Goal: Transaction & Acquisition: Obtain resource

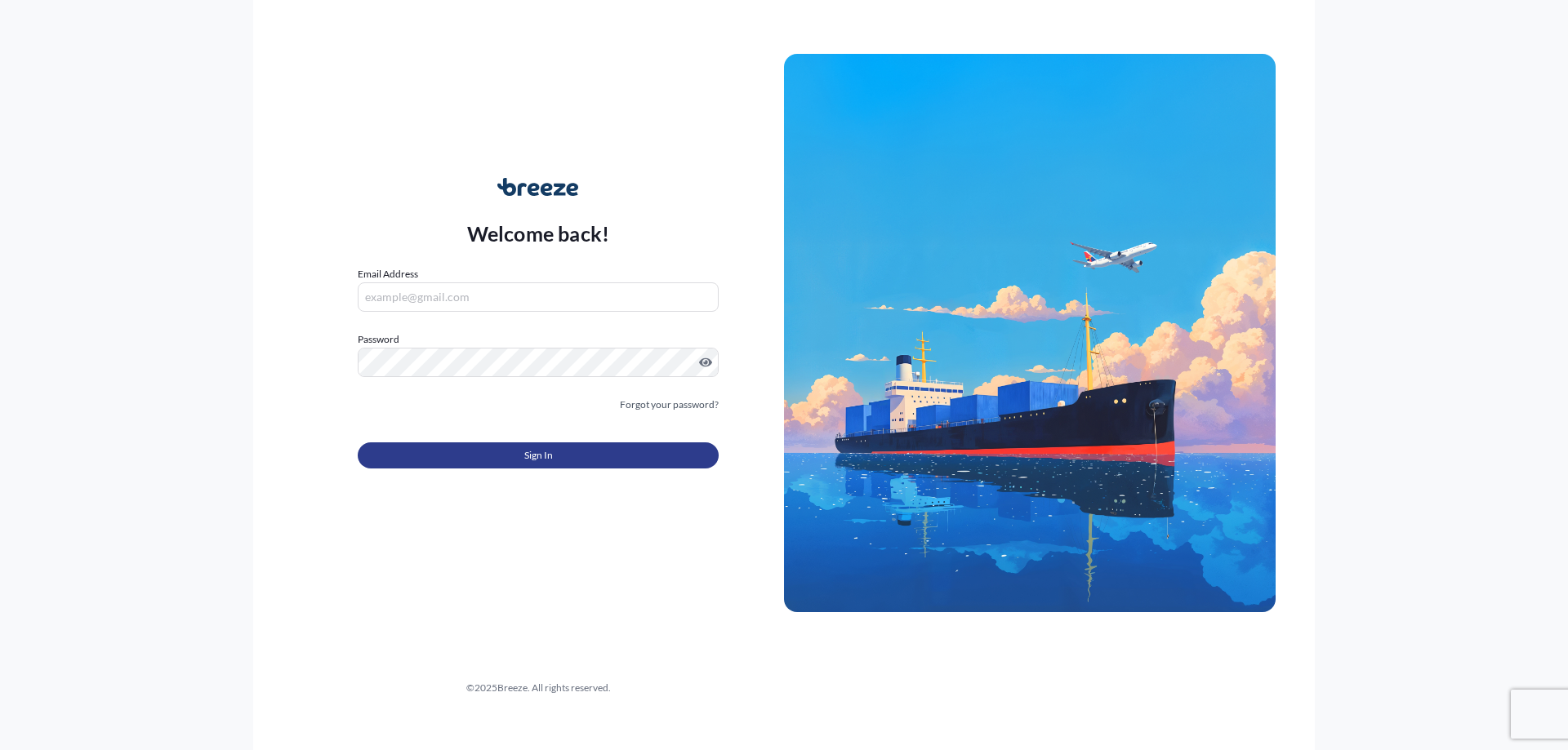
type input "[PERSON_NAME][EMAIL_ADDRESS][DOMAIN_NAME]"
click at [640, 467] on button "Sign In" at bounding box center [538, 455] width 361 height 26
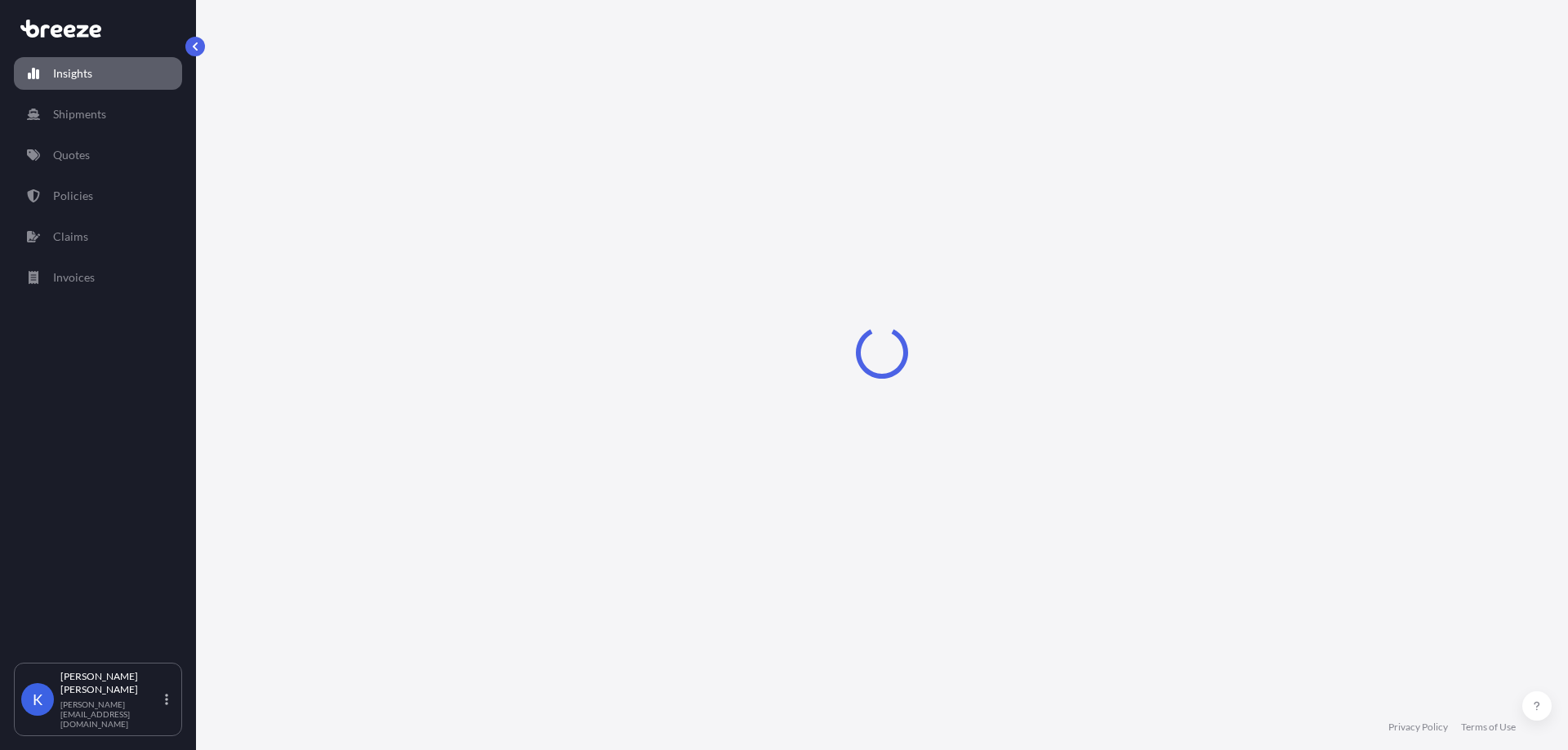
select select "2025"
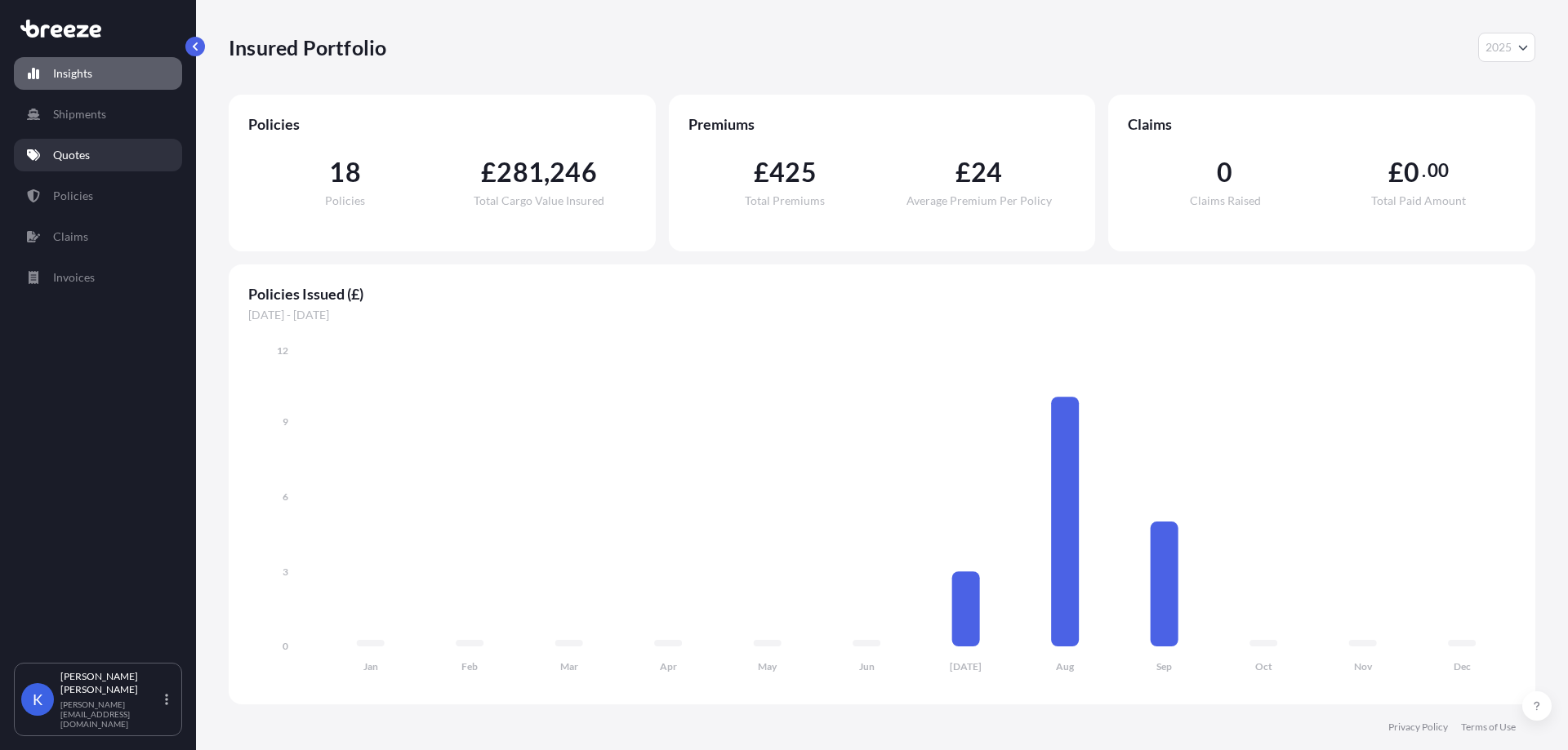
click at [122, 141] on link "Quotes" at bounding box center [98, 155] width 169 height 32
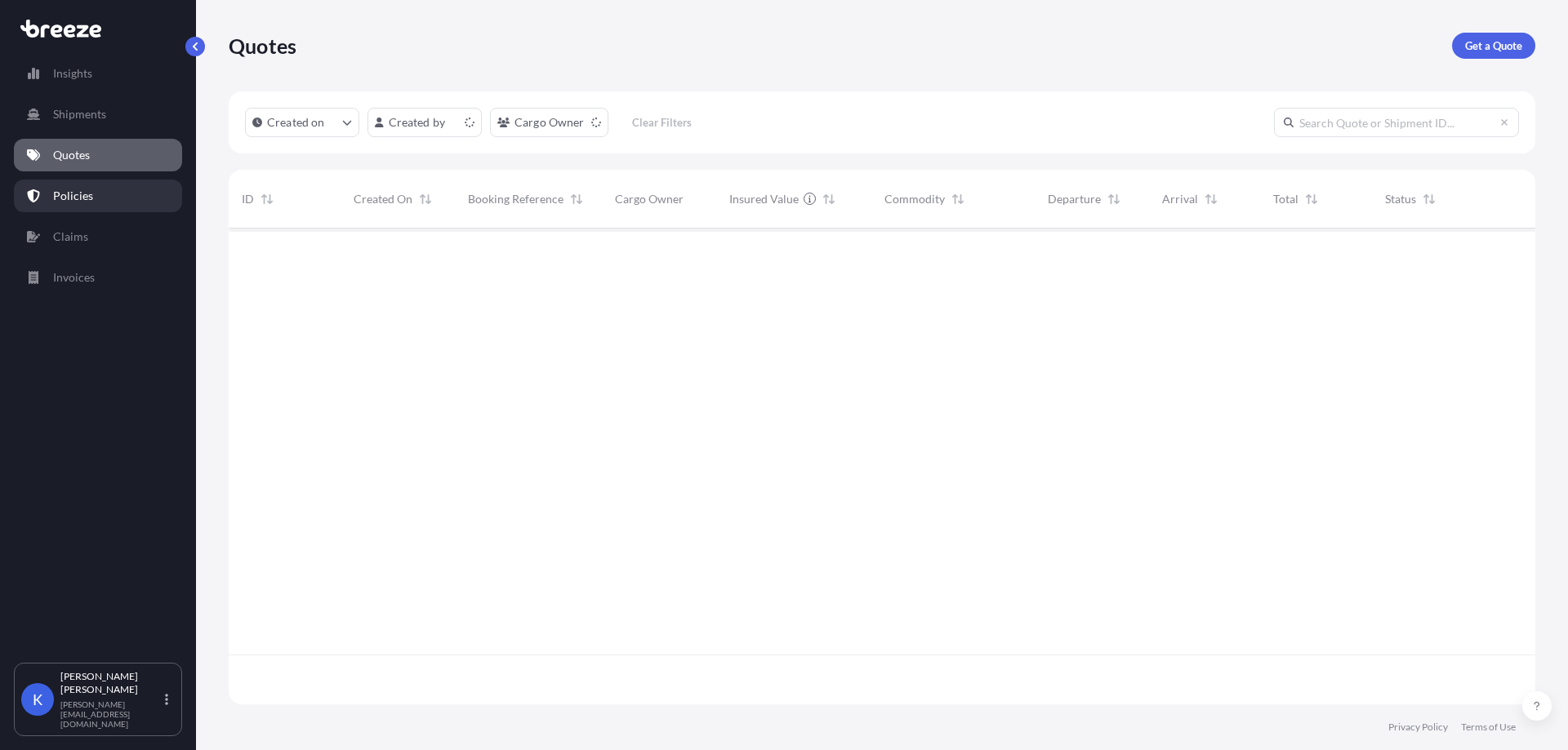
scroll to position [472, 1295]
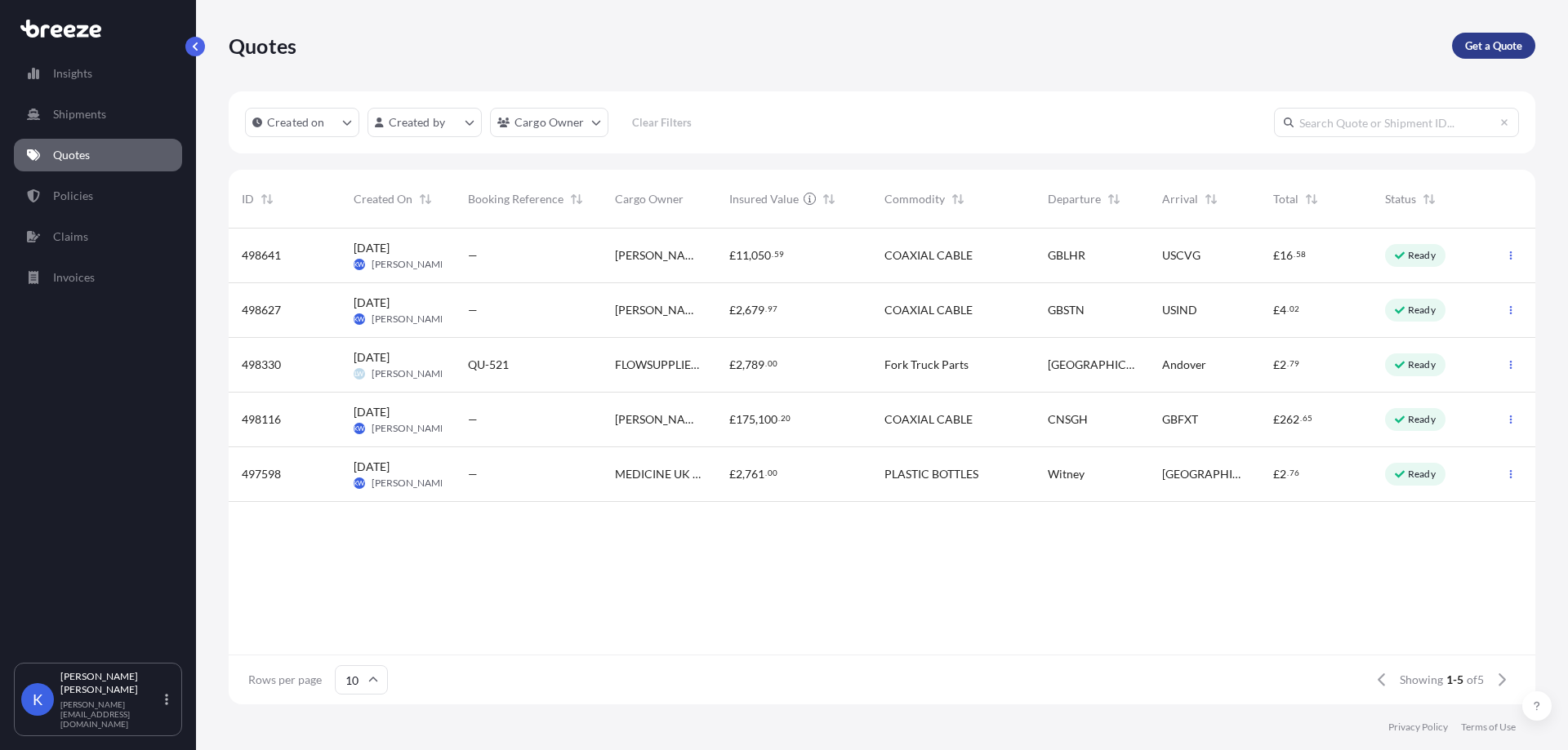
click at [1493, 50] on p "Get a Quote" at bounding box center [1493, 45] width 57 height 16
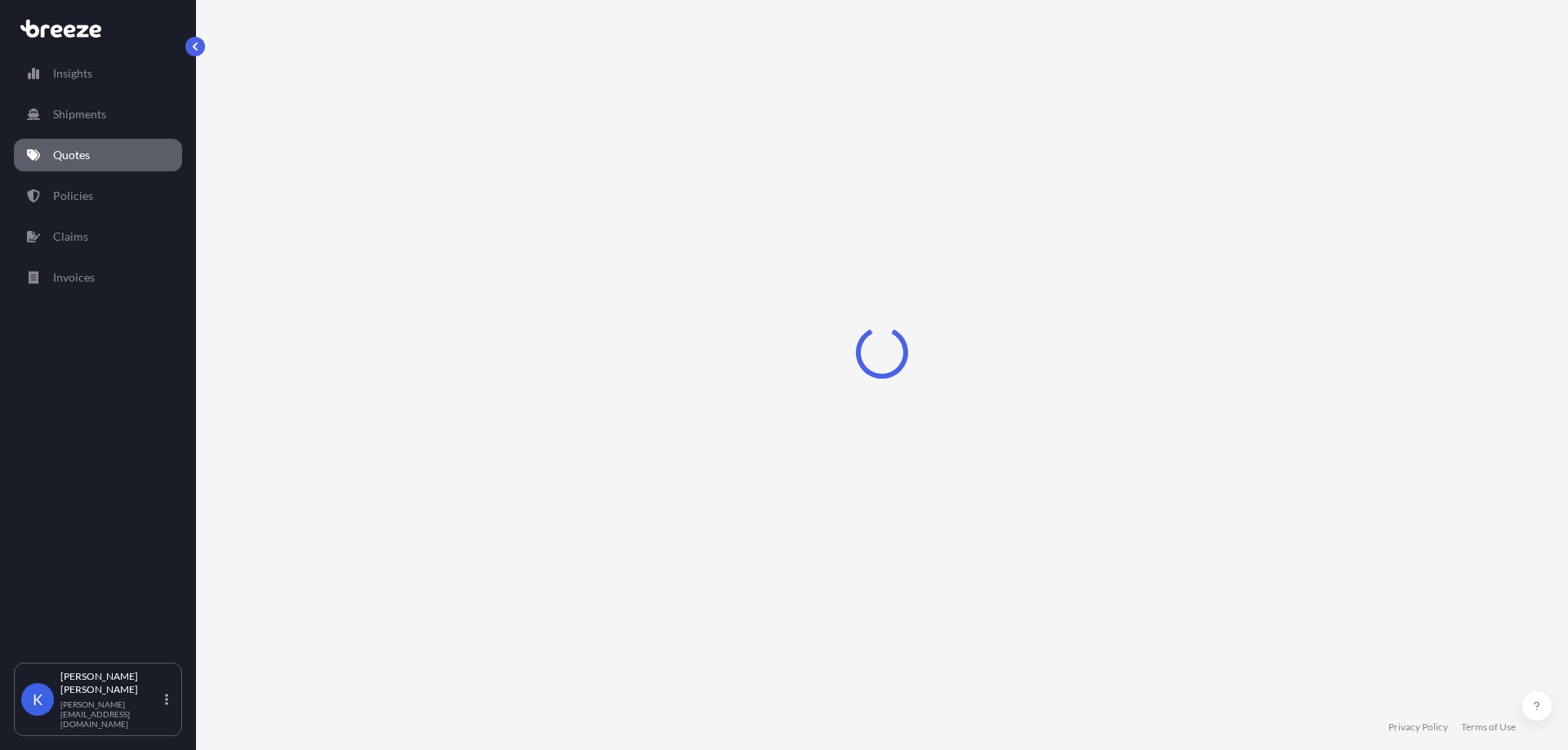
select select "Sea"
select select "1"
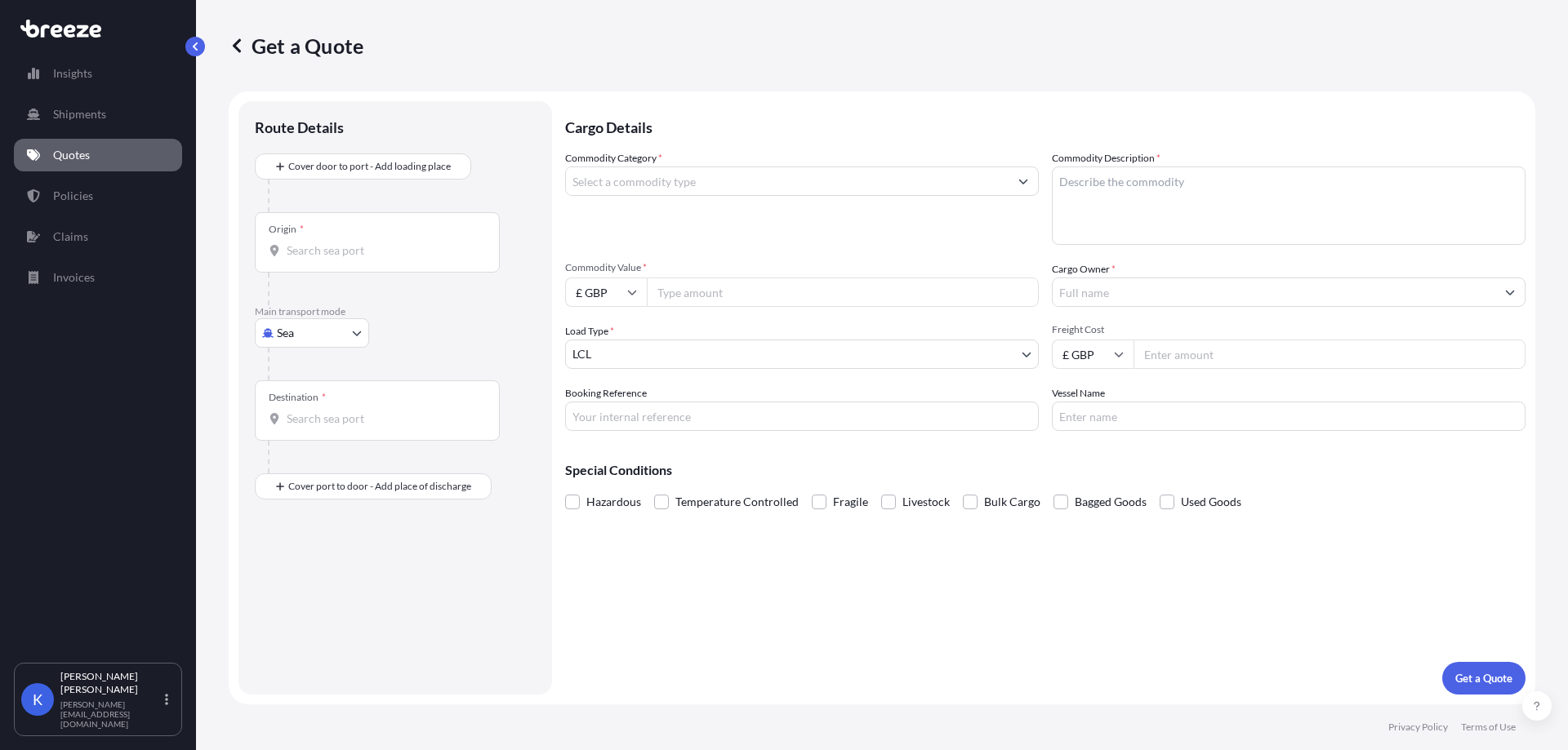
click at [721, 193] on input "Commodity Category *" at bounding box center [787, 181] width 443 height 30
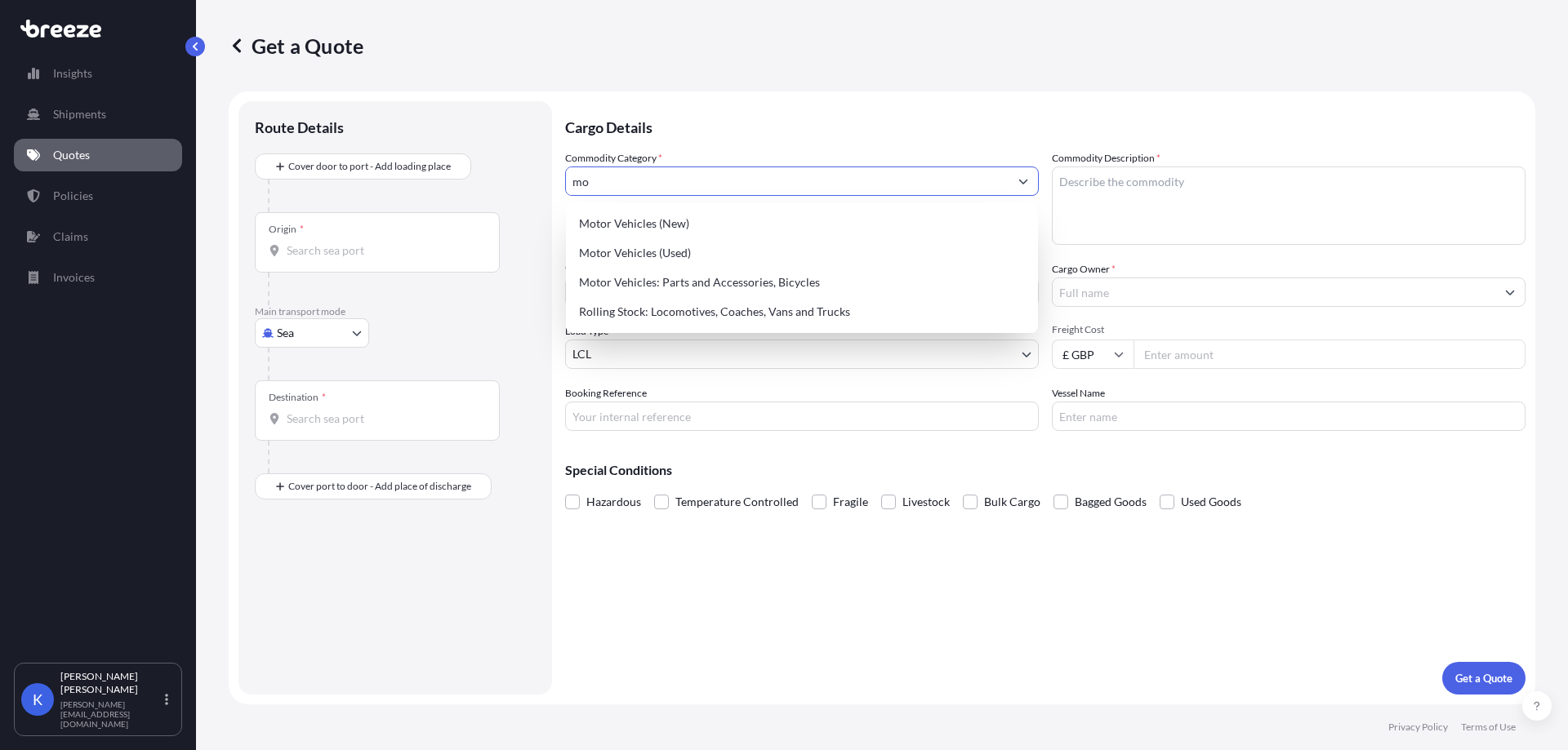
type input "m"
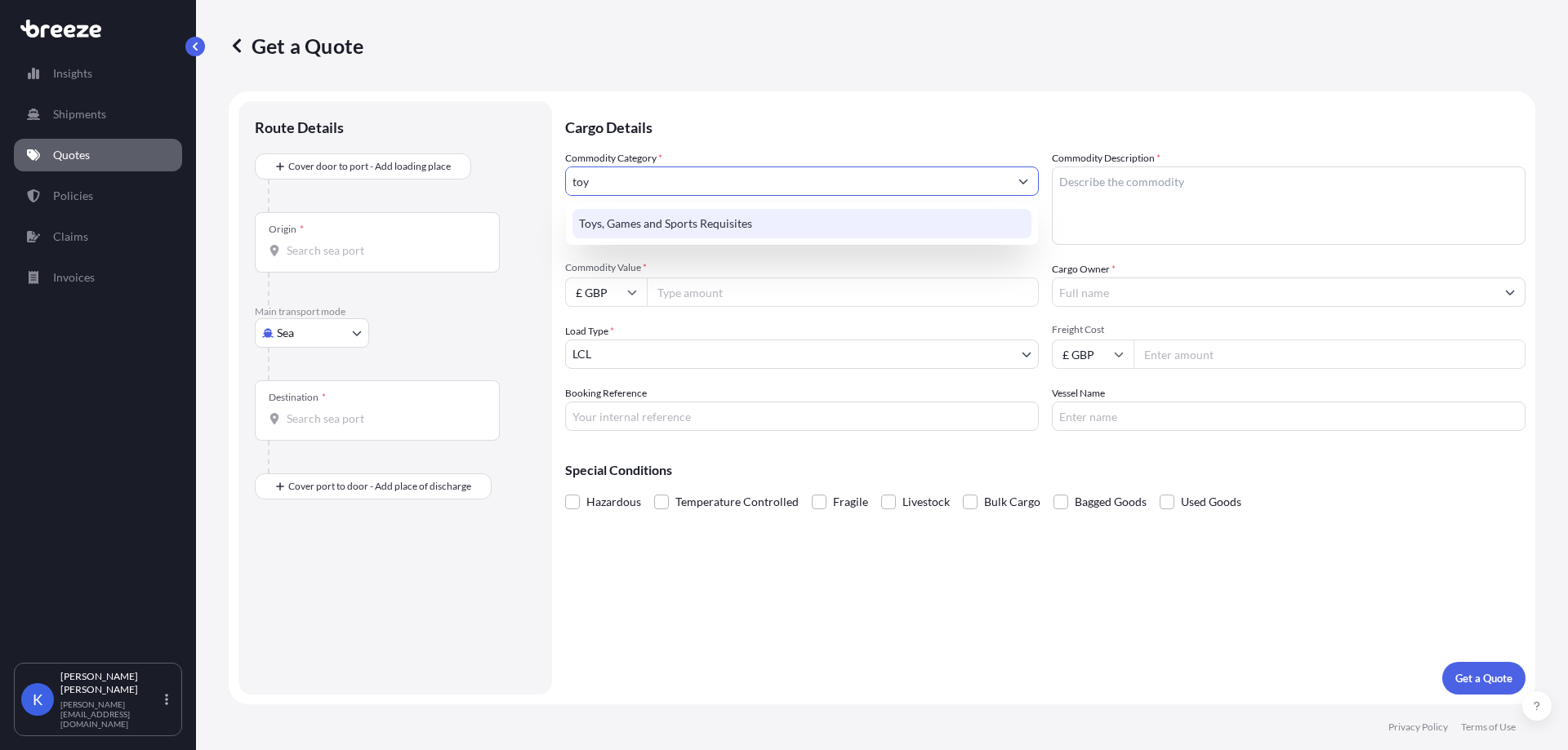
click at [762, 228] on div "Toys, Games and Sports Requisites" at bounding box center [801, 223] width 459 height 30
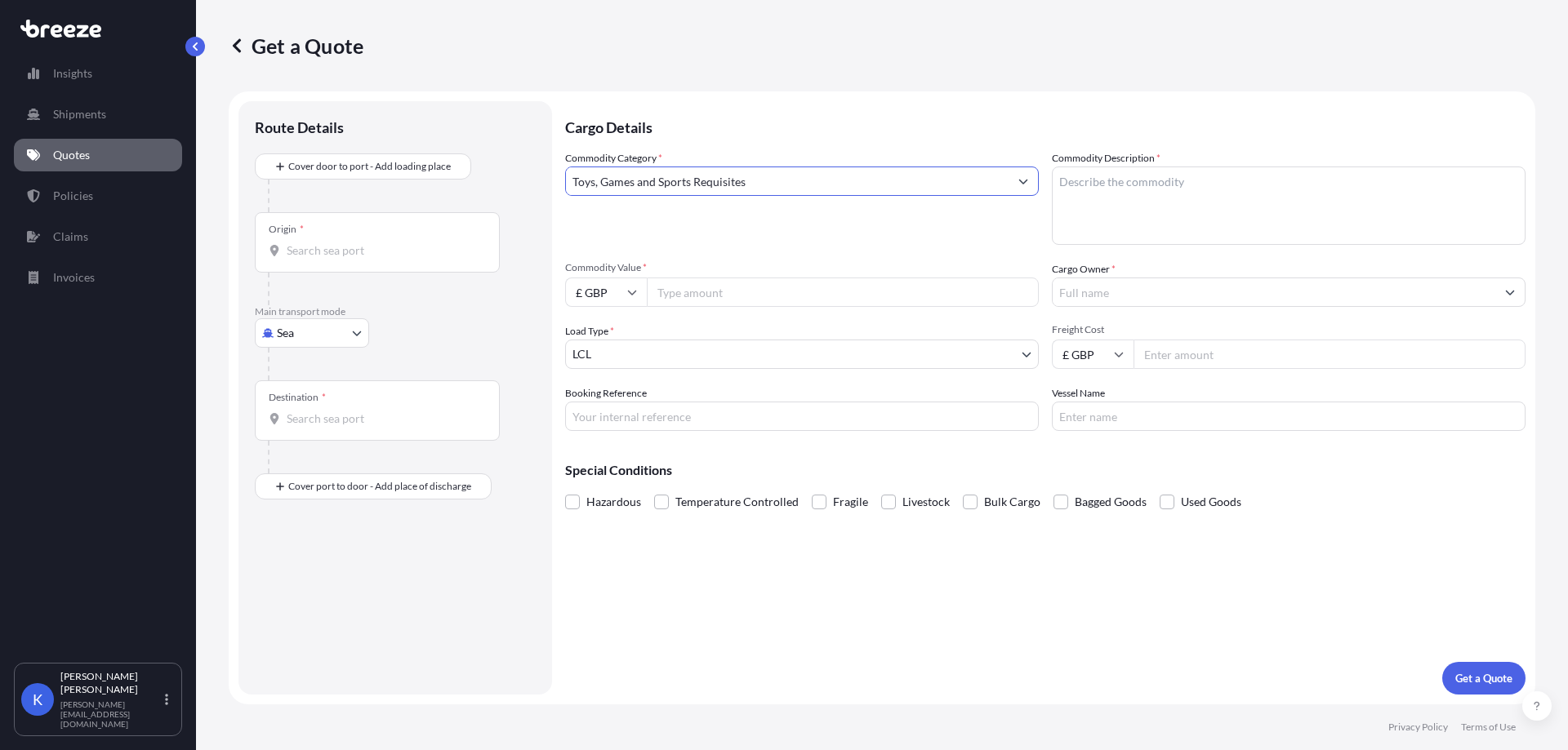
type input "Toys, Games and Sports Requisites"
click at [1180, 188] on textarea "Commodity Description *" at bounding box center [1289, 206] width 474 height 78
click at [1232, 191] on textarea "Commodity Description *" at bounding box center [1289, 206] width 474 height 78
paste textarea "MODEL AEROPLANES"
type textarea "MODEL AEROPLANES"
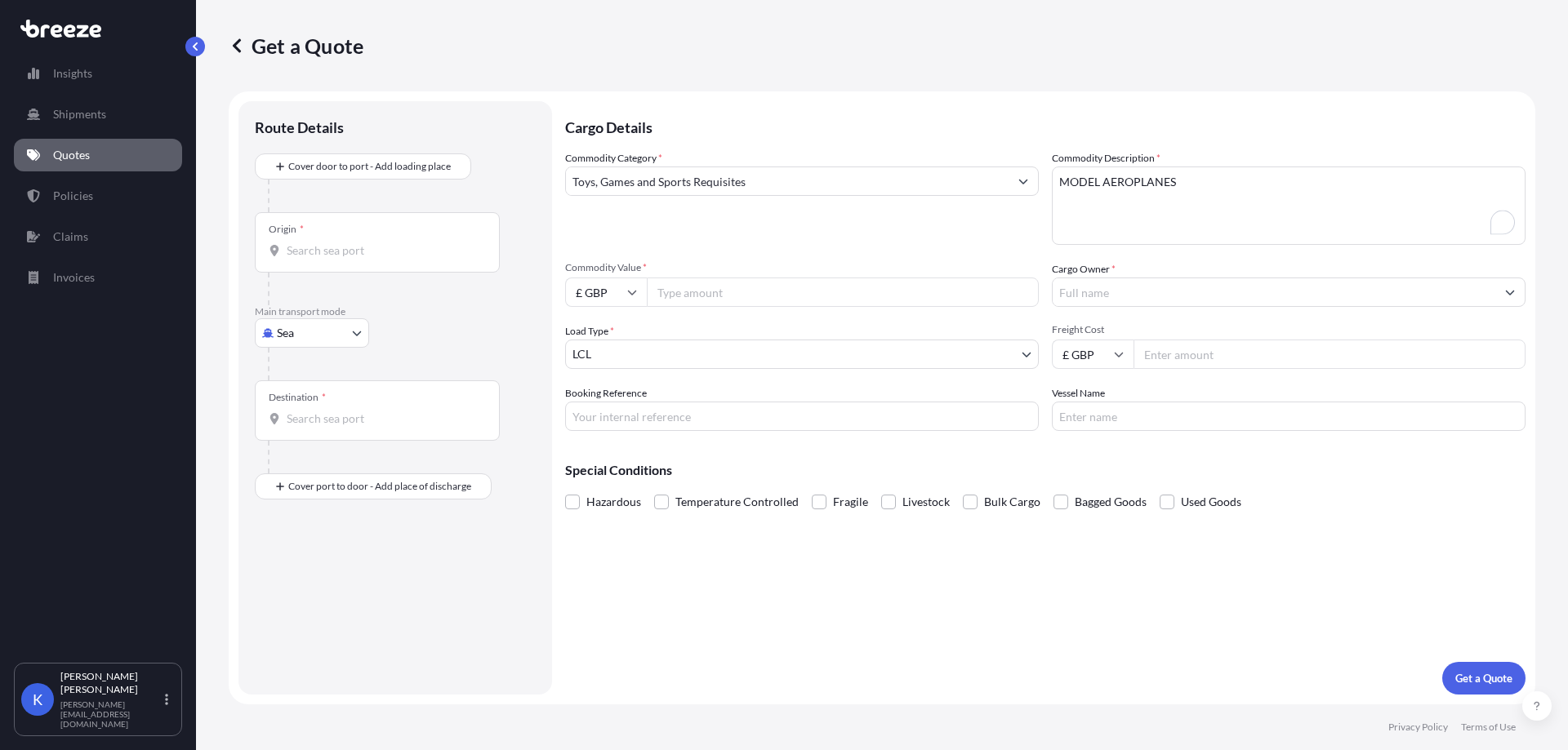
click at [682, 298] on input "Commodity Value *" at bounding box center [842, 292] width 392 height 30
type input "13686.67"
click at [1177, 297] on input "Cargo Owner *" at bounding box center [1274, 292] width 443 height 30
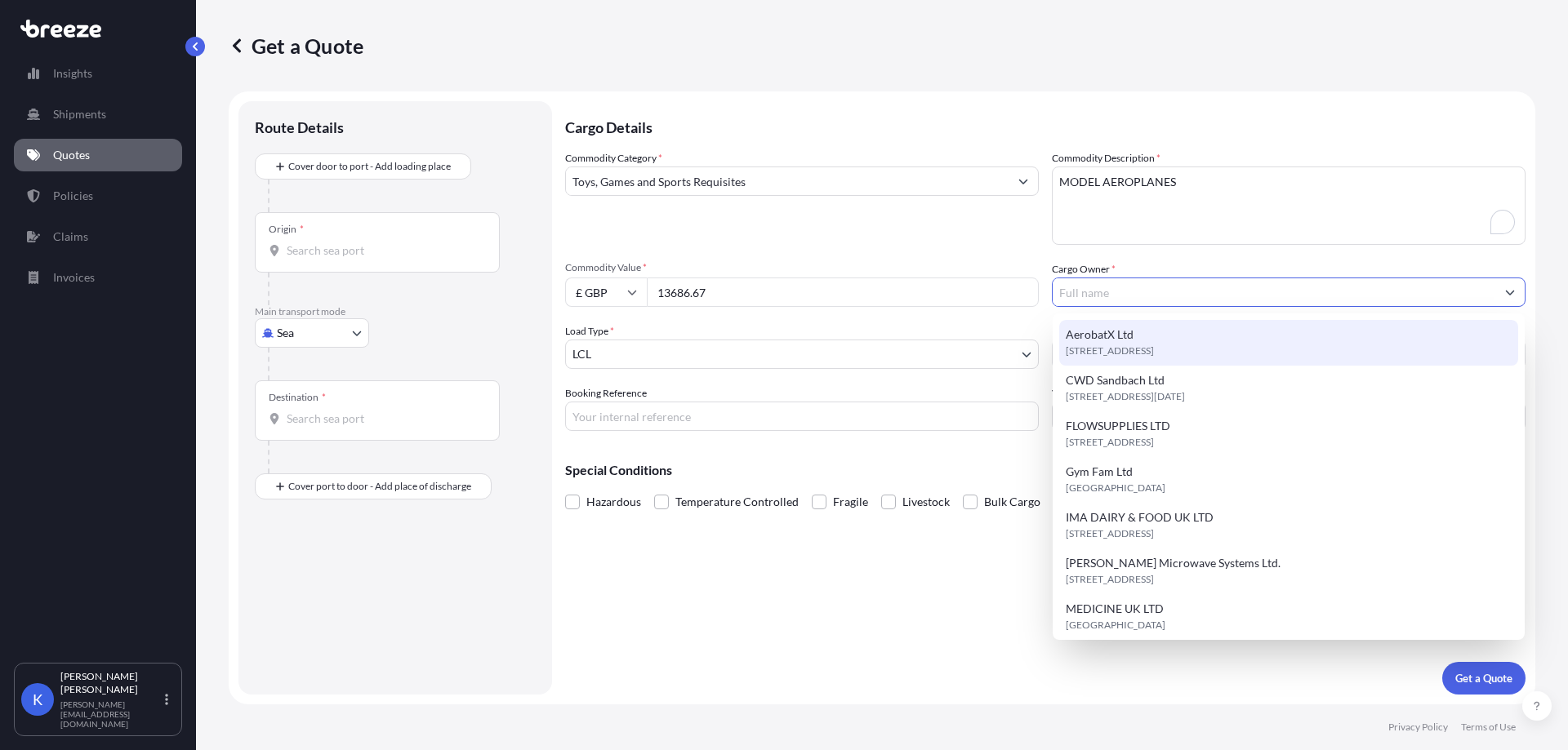
click at [1175, 329] on div "AerobatX Ltd [STREET_ADDRESS]" at bounding box center [1289, 343] width 459 height 46
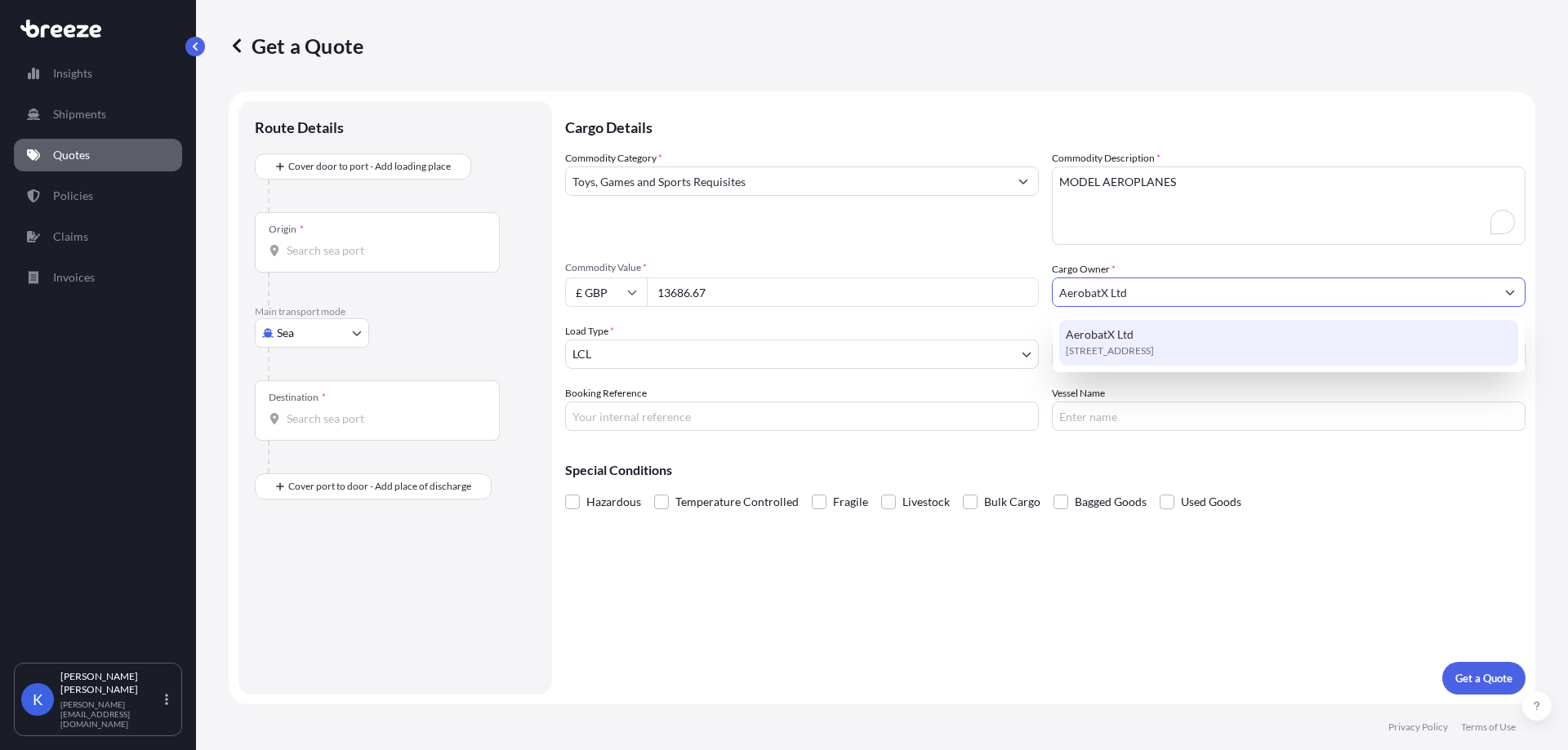
click at [1214, 361] on div "AerobatX Ltd [STREET_ADDRESS]" at bounding box center [1289, 343] width 459 height 46
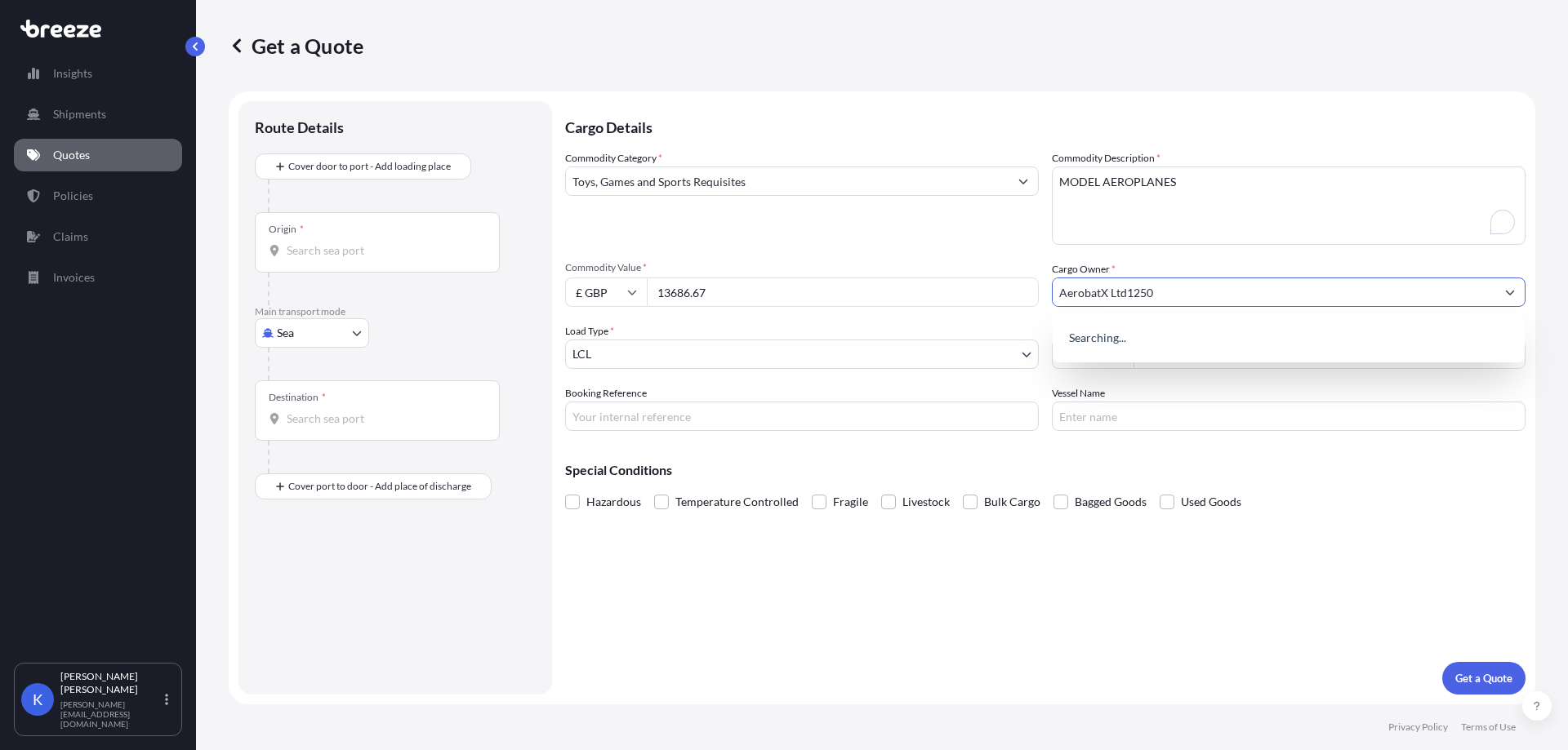
type input "AerobatX Ltd1250"
click at [841, 409] on input "Booking Reference" at bounding box center [801, 416] width 474 height 30
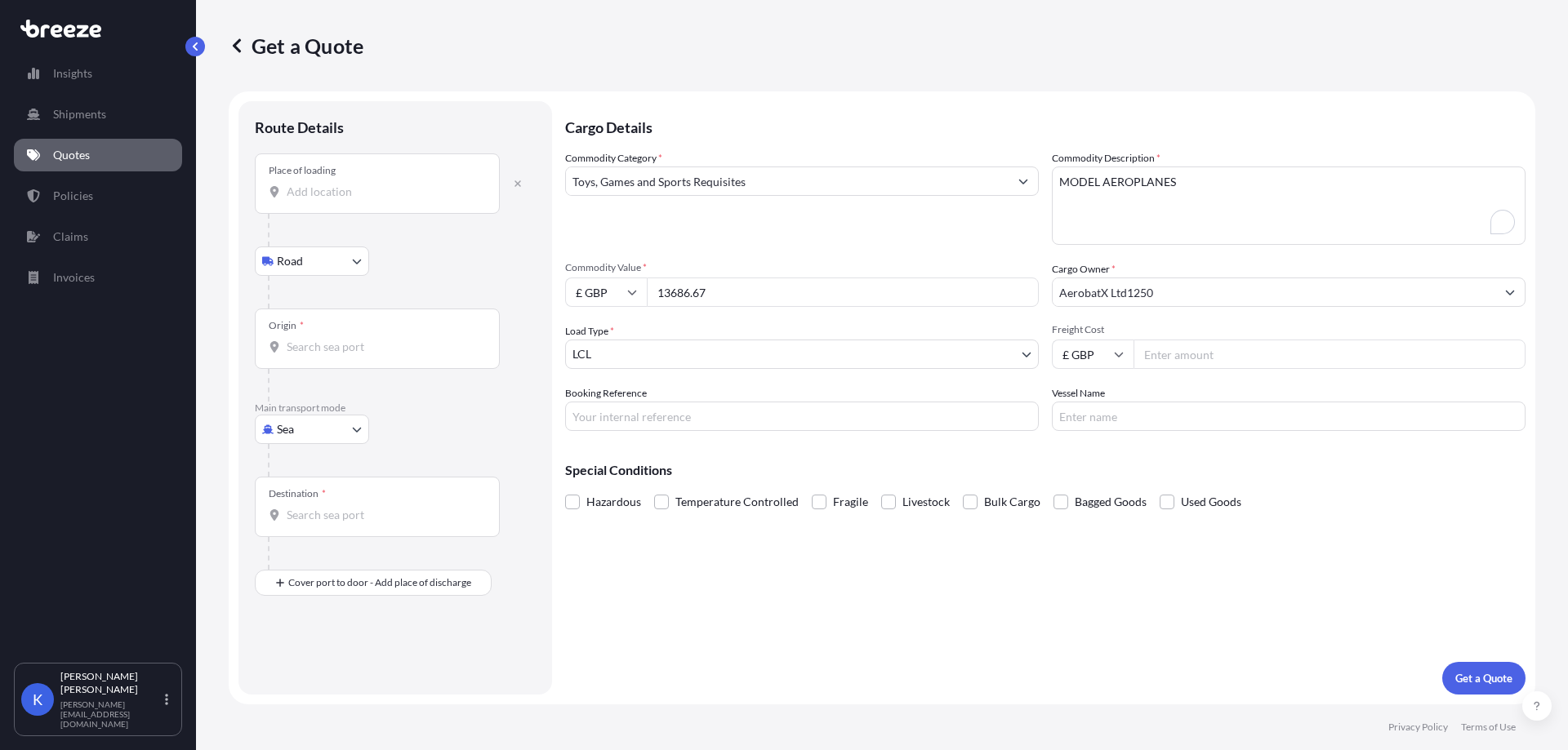
click at [320, 203] on div "Place of loading" at bounding box center [377, 183] width 245 height 60
click at [320, 200] on input "Place of loading" at bounding box center [383, 192] width 192 height 16
click at [318, 209] on div "Place of loading" at bounding box center [377, 183] width 245 height 60
click at [318, 200] on input "Place of loading" at bounding box center [383, 192] width 192 height 16
paste input "GL54 5BX"
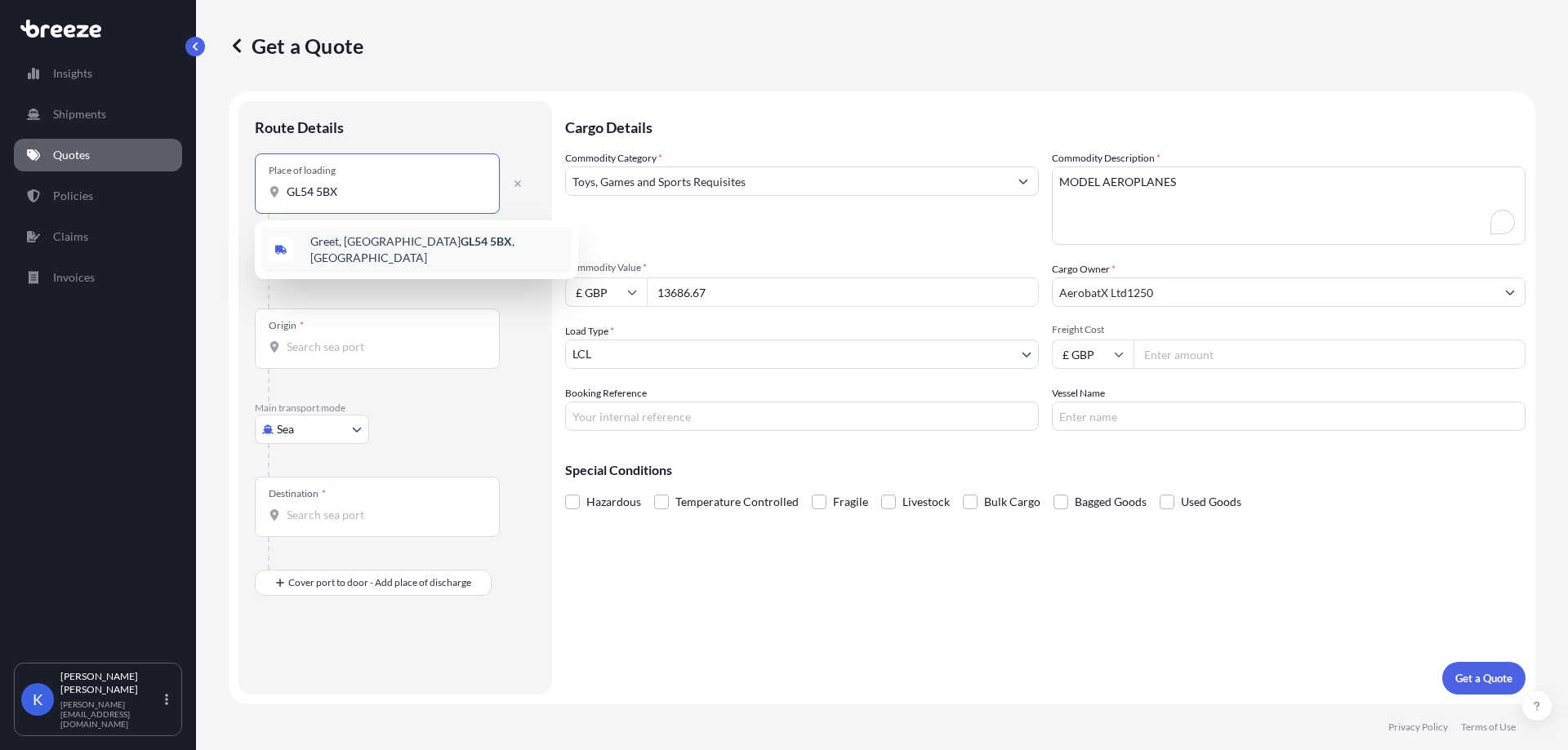
click at [375, 238] on div "[STREET_ADDRESS]" at bounding box center [416, 250] width 310 height 46
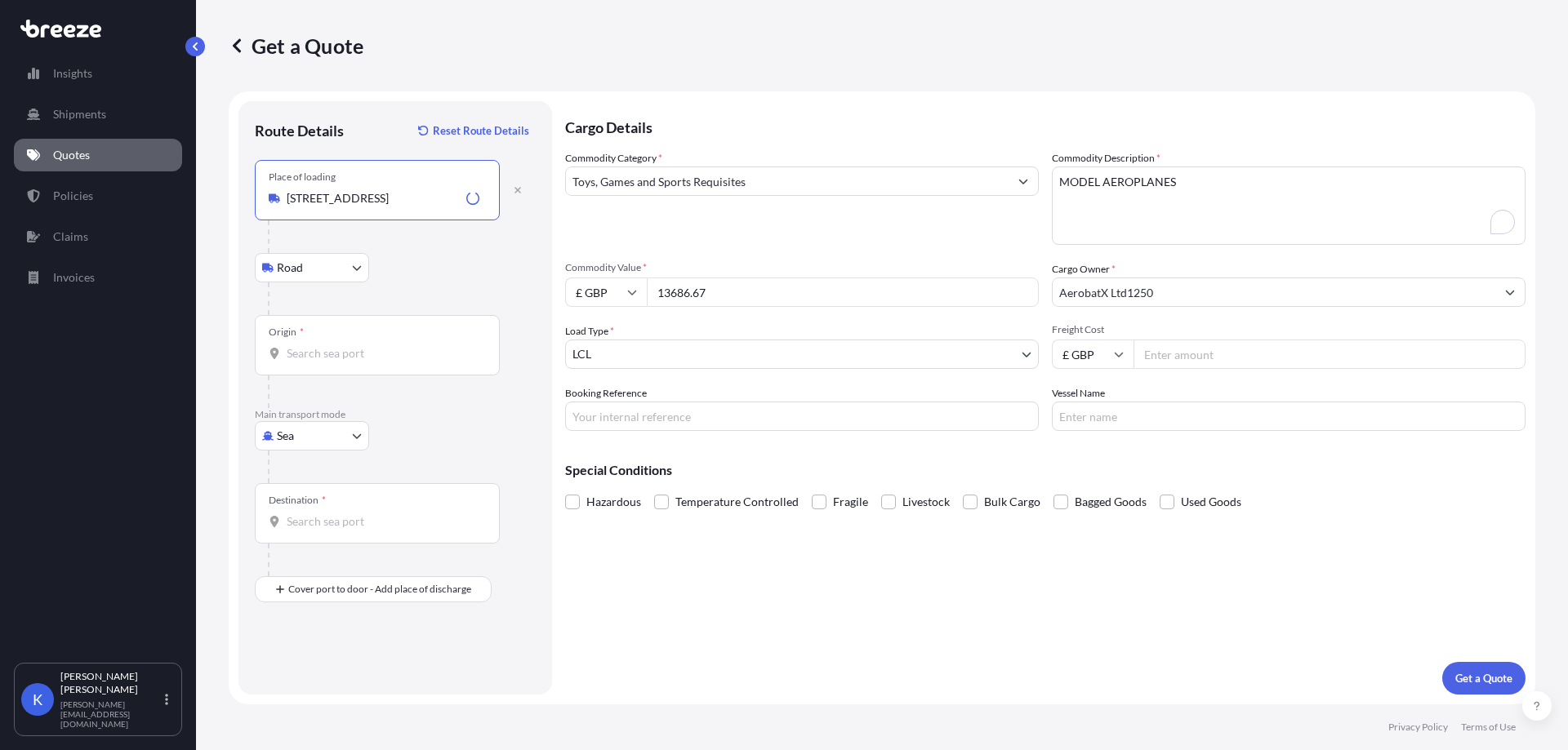
type input "[STREET_ADDRESS]"
click at [328, 428] on body "0 options available. 0 options available. 1 option available. Insights Shipment…" at bounding box center [784, 375] width 1568 height 750
click at [321, 534] on div "Road" at bounding box center [312, 537] width 101 height 30
select select "Road"
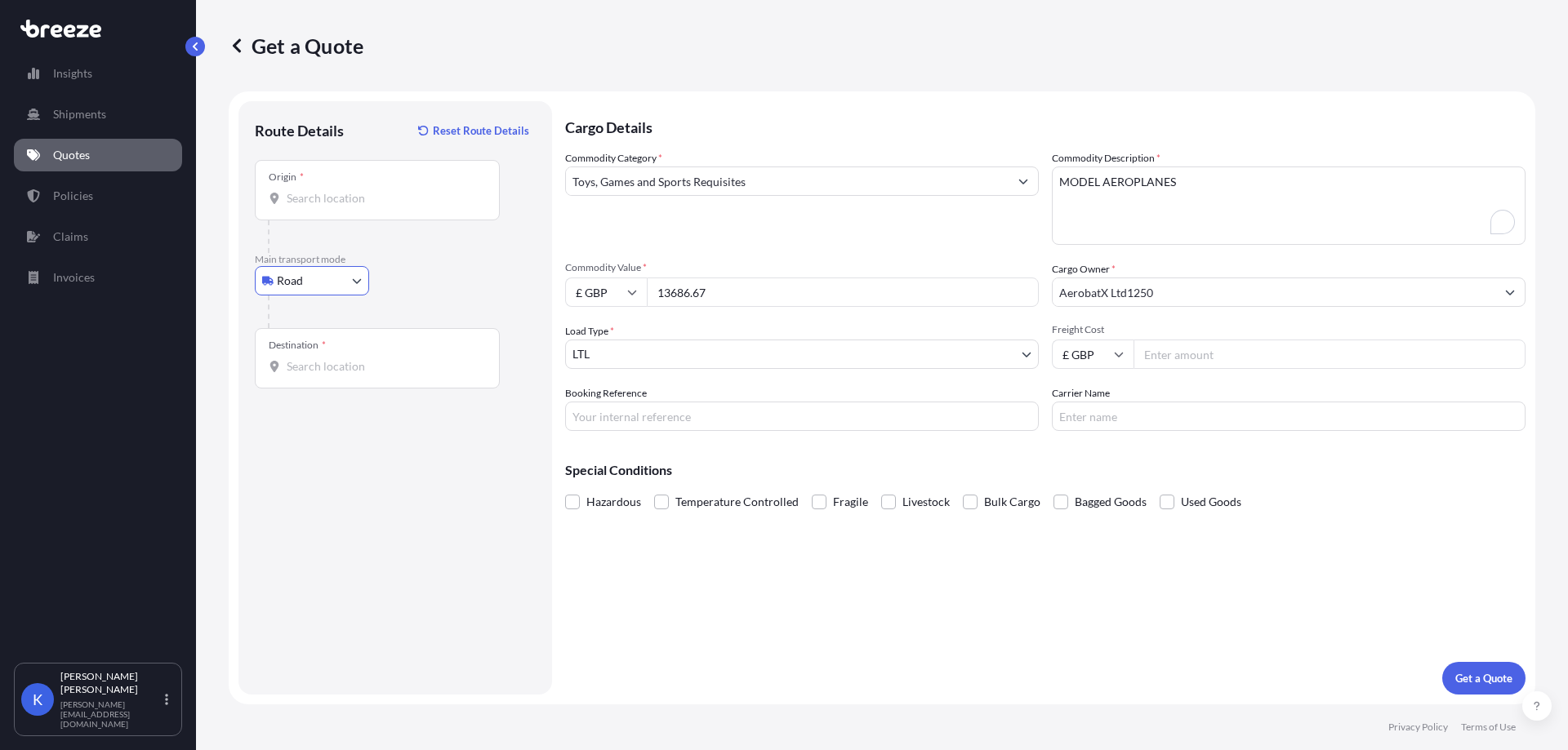
click at [348, 199] on input "Origin *" at bounding box center [383, 198] width 192 height 16
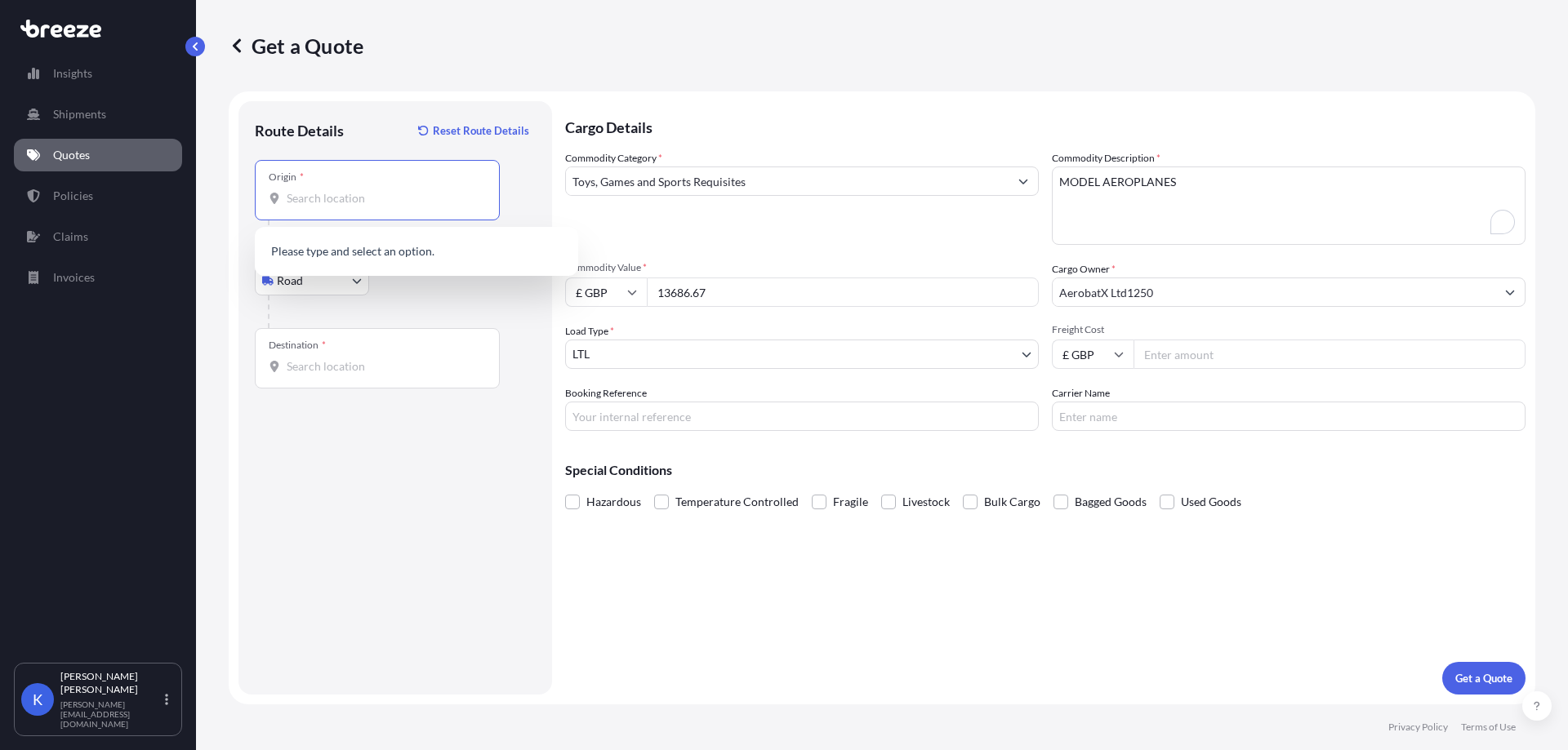
paste input "GL54 5BX"
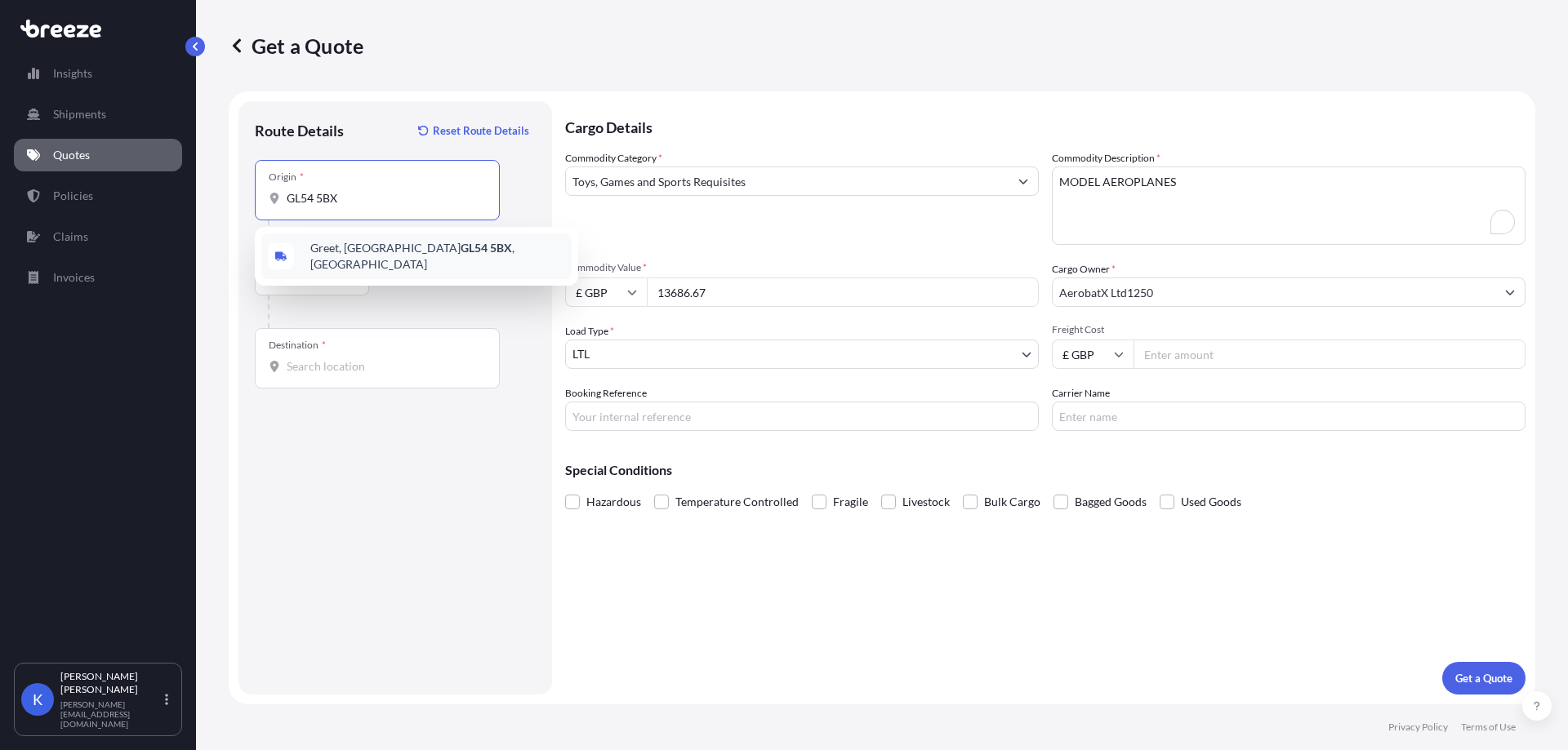
click at [379, 248] on span "[STREET_ADDRESS]" at bounding box center [437, 256] width 255 height 32
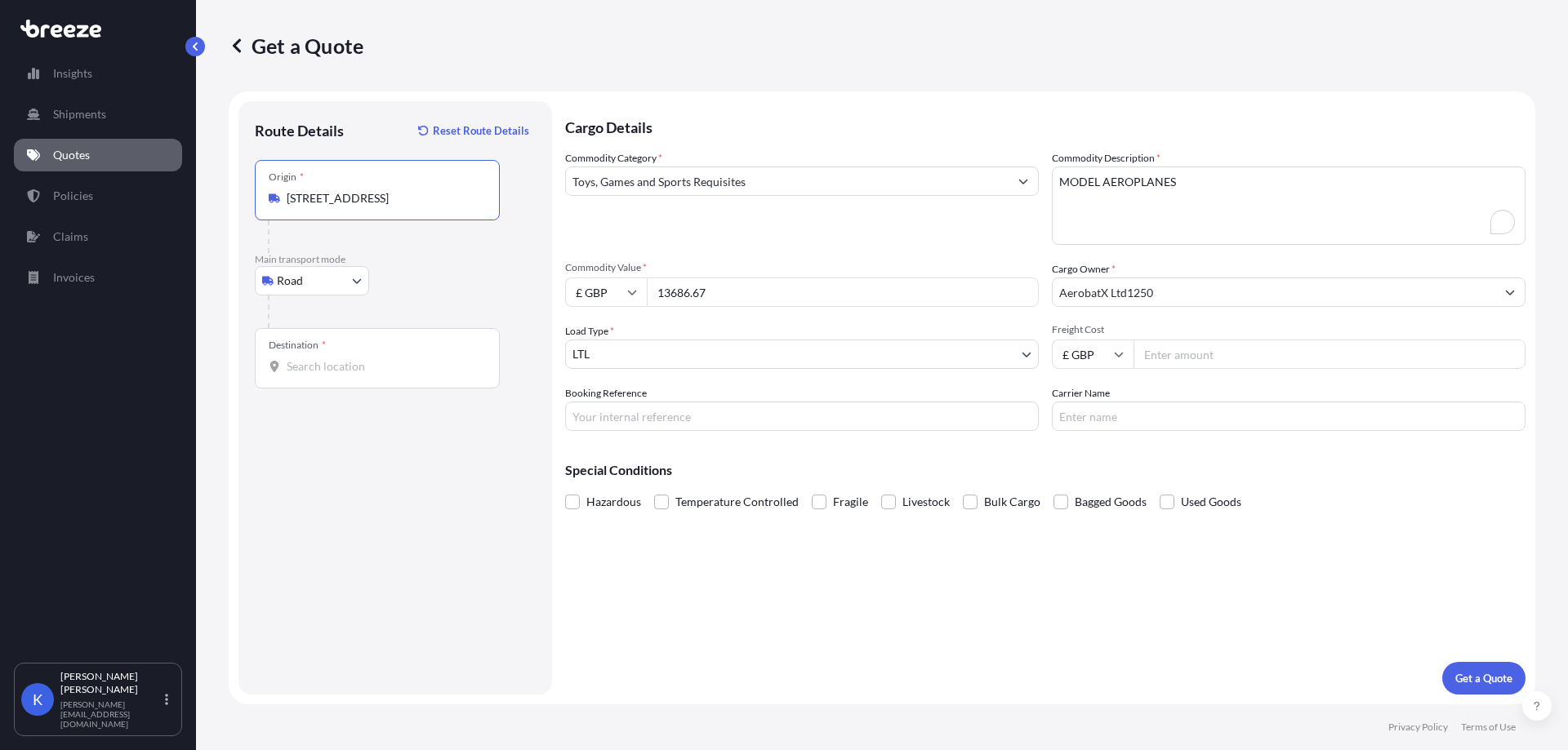
type input "[STREET_ADDRESS]"
click at [309, 389] on div "Route Details Reset Route Details Place of loading Road Road Rail Origin * [GEO…" at bounding box center [395, 398] width 281 height 561
click at [307, 383] on div "Destination *" at bounding box center [377, 358] width 245 height 60
click at [307, 375] on input "Destination *" at bounding box center [383, 366] width 192 height 16
click at [327, 361] on input "Destination * Please select a destination" at bounding box center [383, 366] width 192 height 16
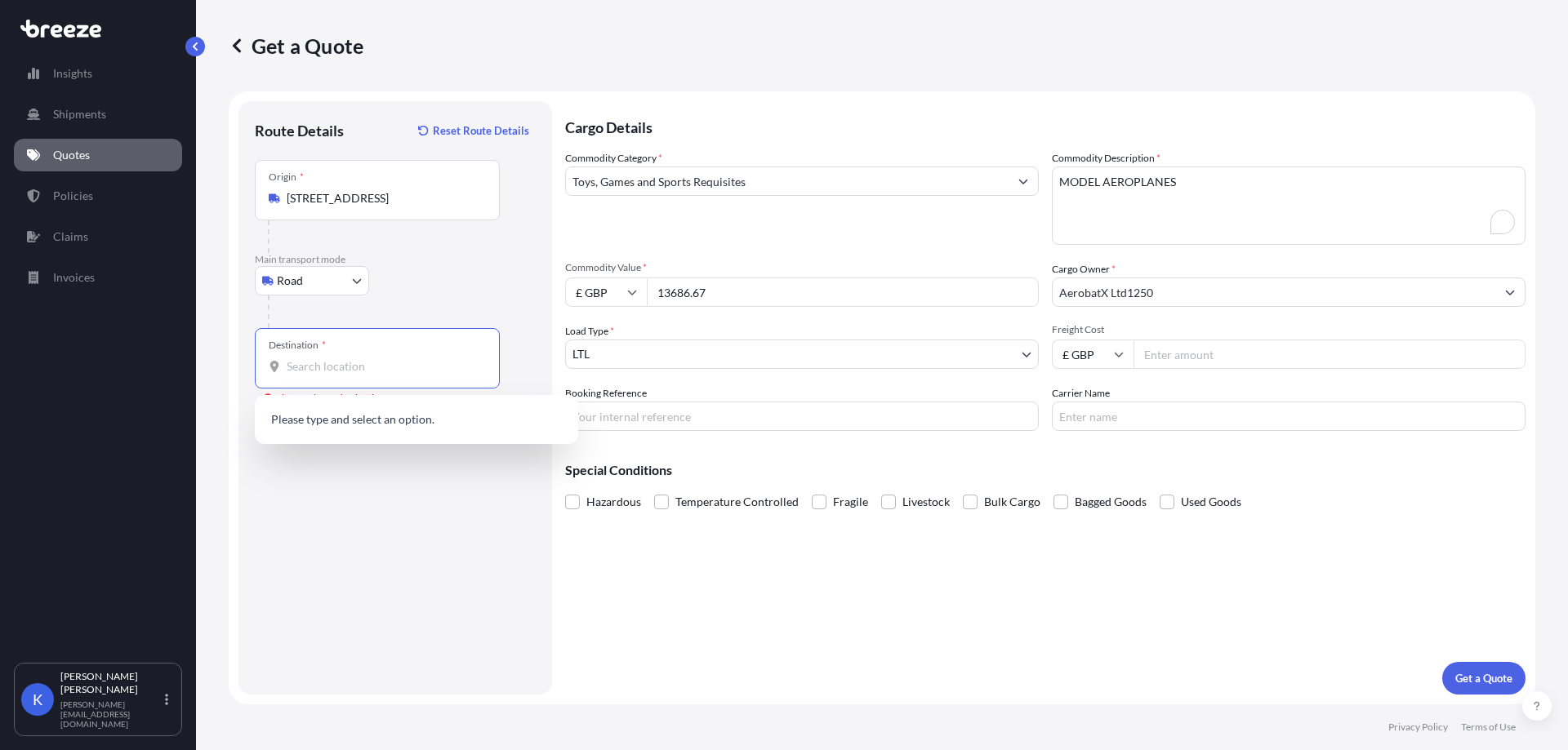
paste input "01001"
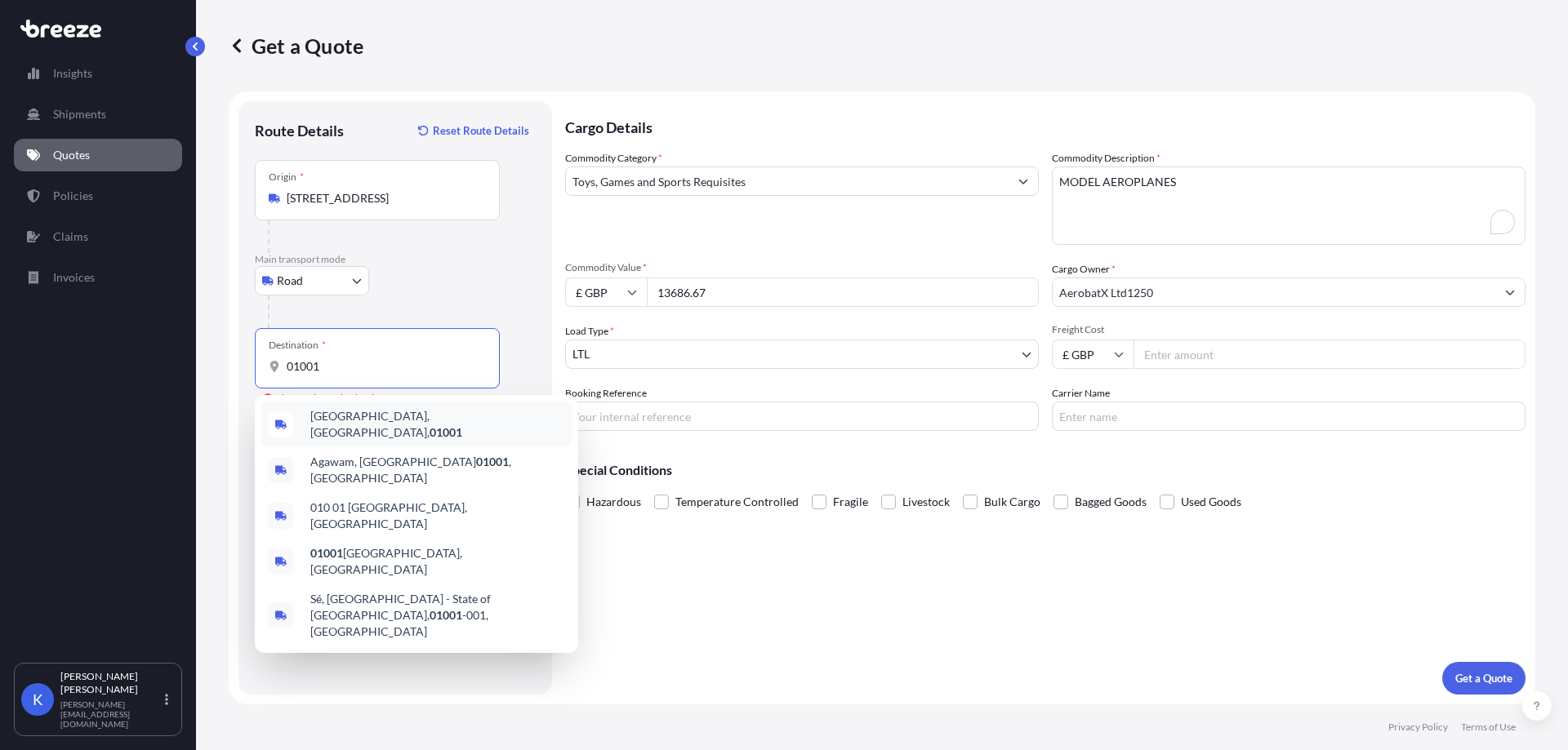
click at [380, 416] on span "[GEOGRAPHIC_DATA], [GEOGRAPHIC_DATA], 01001" at bounding box center [437, 424] width 255 height 32
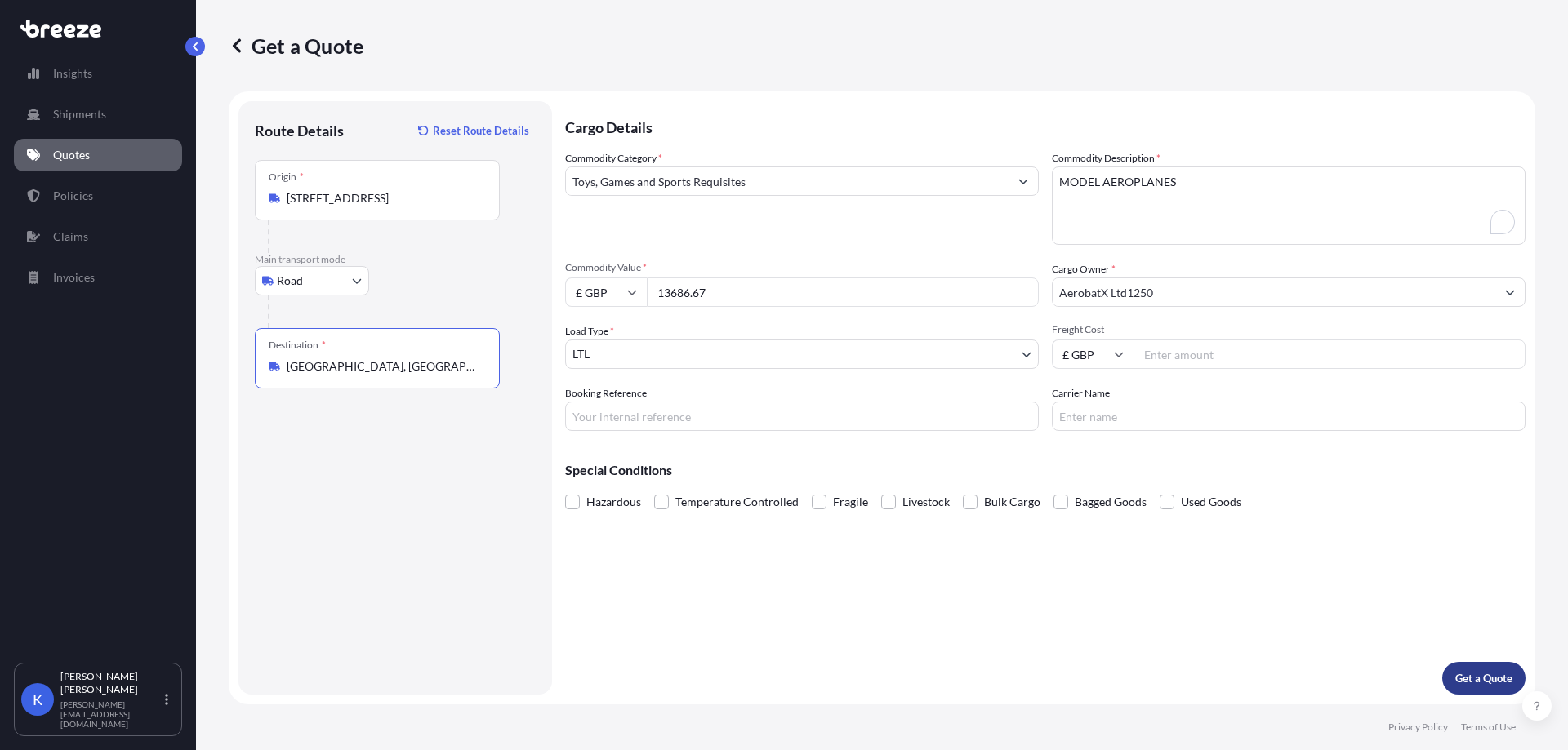
type input "[GEOGRAPHIC_DATA], [GEOGRAPHIC_DATA], 01001"
click at [1491, 670] on p "Get a Quote" at bounding box center [1484, 678] width 57 height 16
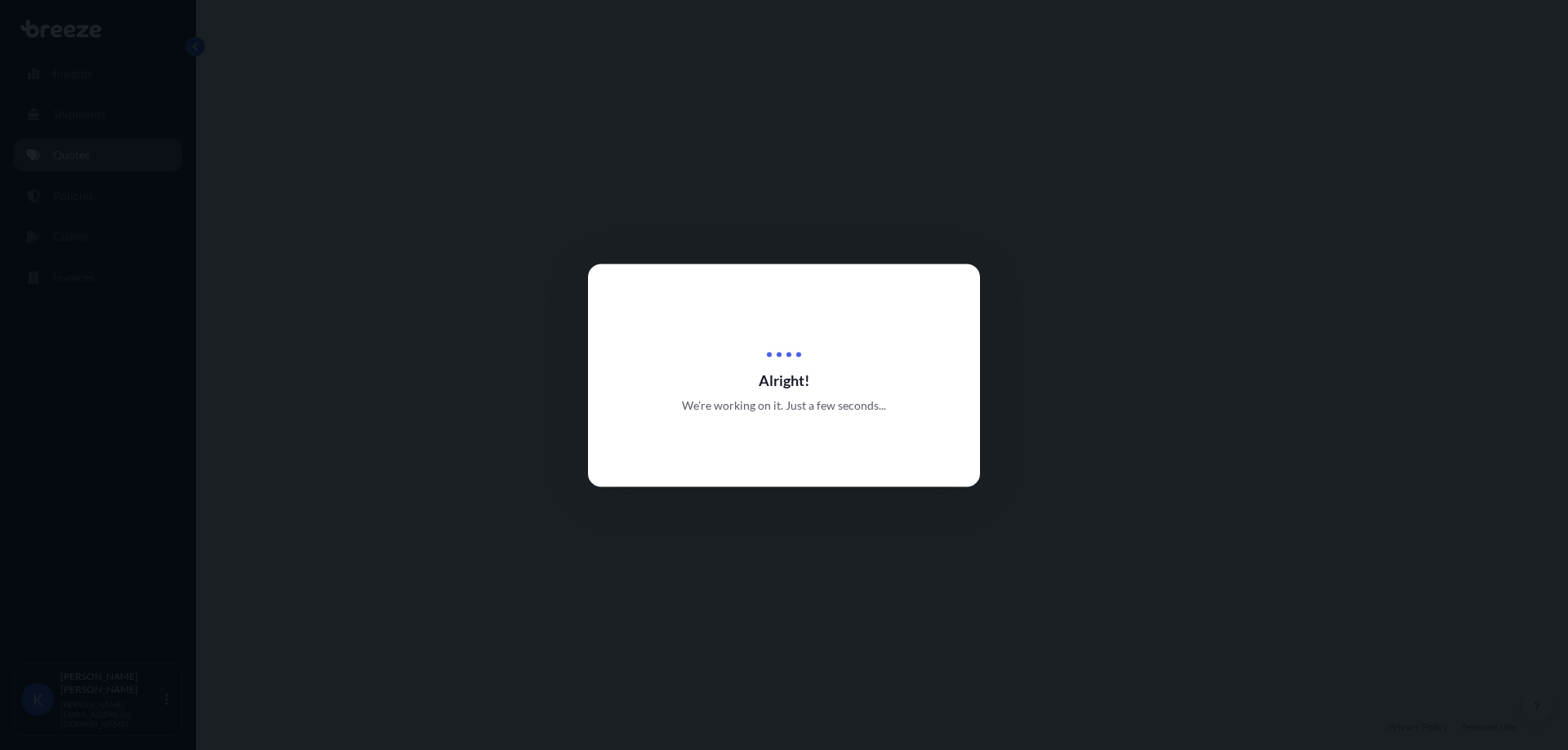
select select "Road"
select select "1"
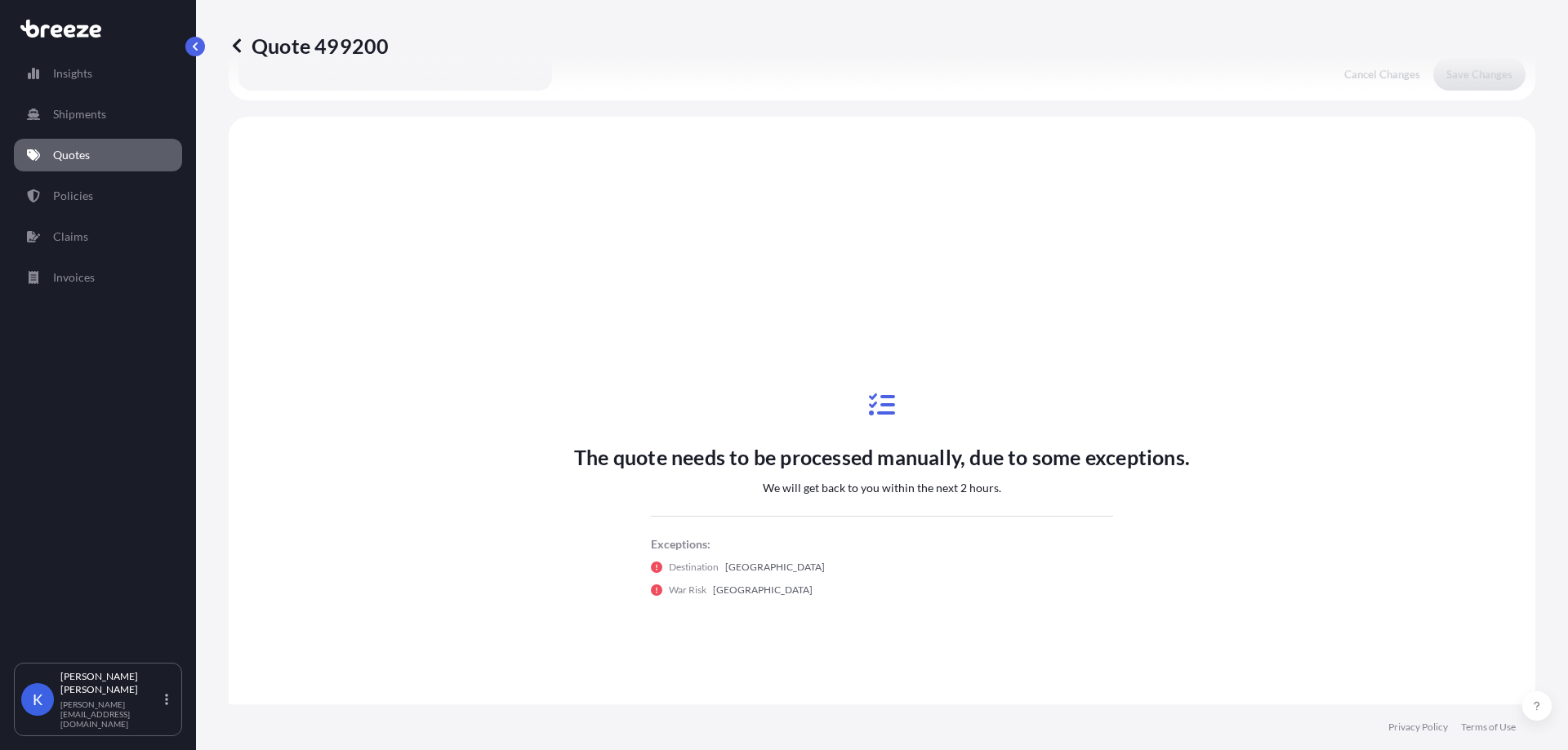
scroll to position [491, 0]
